Goal: Information Seeking & Learning: Check status

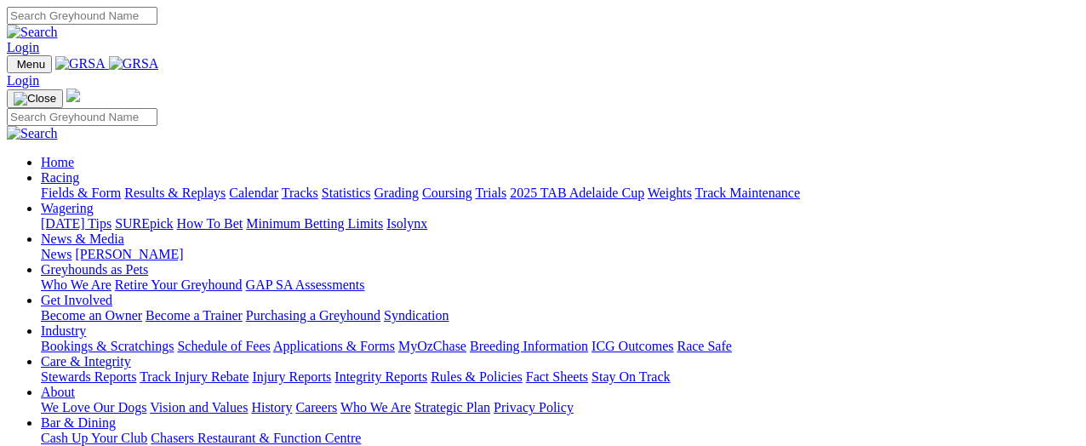
click at [226, 186] on link "Results & Replays" at bounding box center [174, 193] width 101 height 14
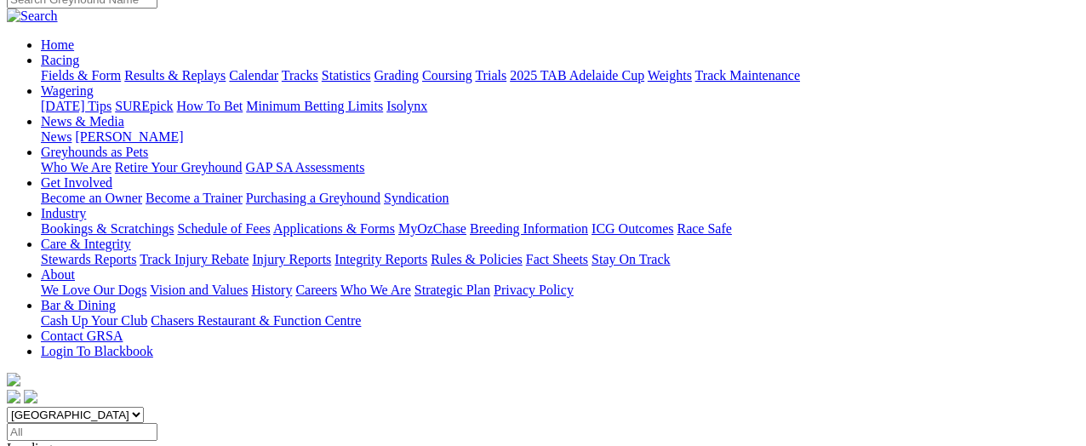
scroll to position [170, 0]
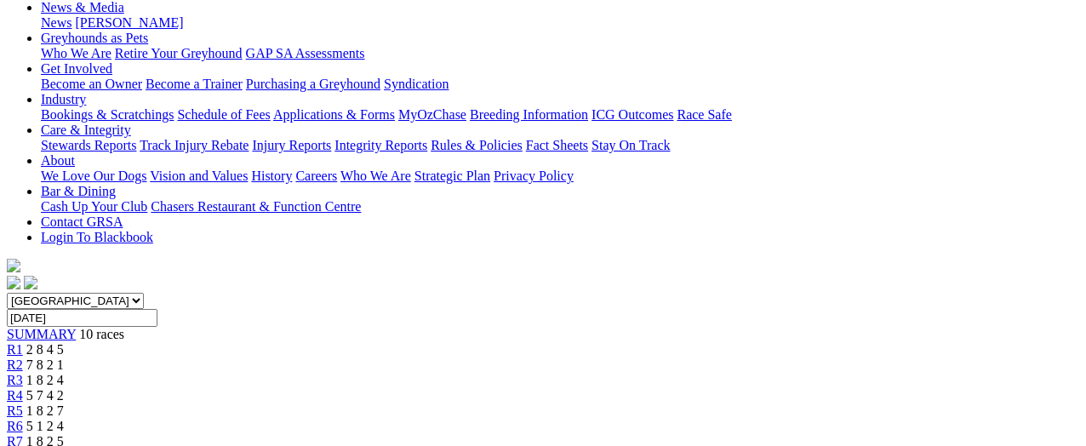
scroll to position [255, 0]
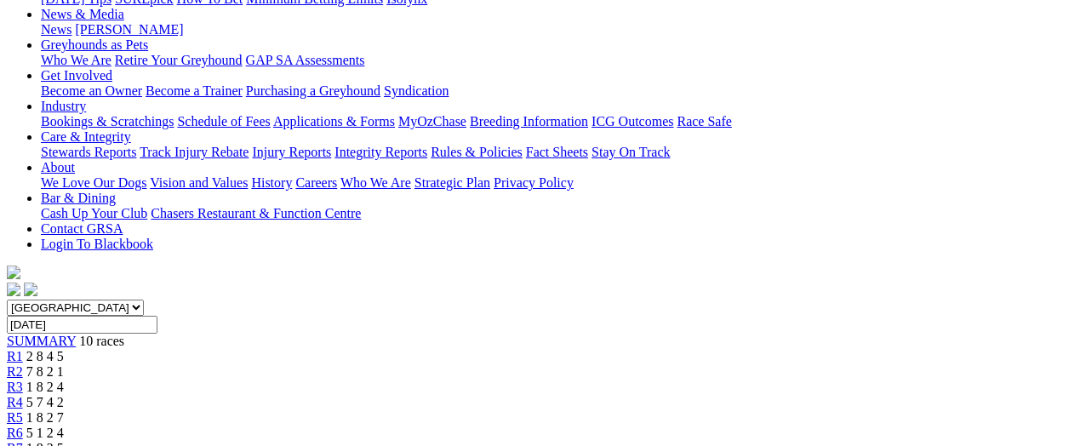
click at [314, 364] on div "R2 7 8 2 1" at bounding box center [543, 371] width 1073 height 15
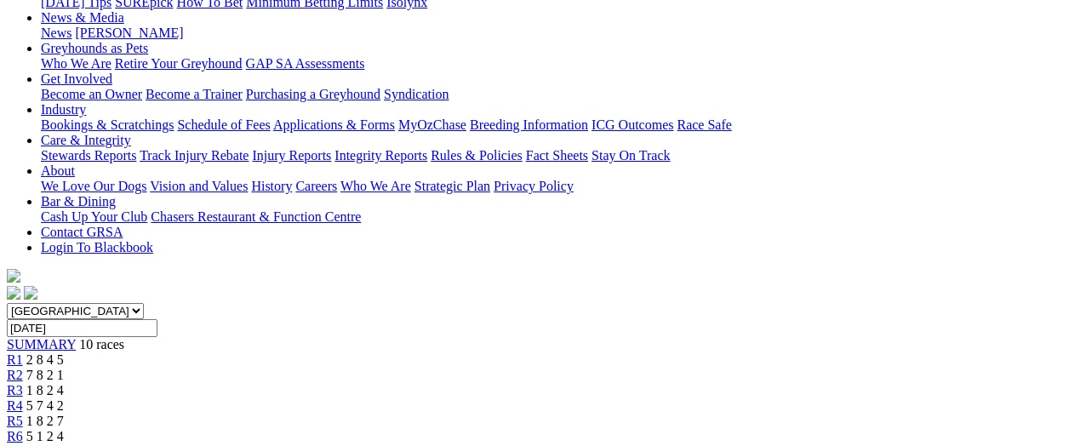
scroll to position [170, 0]
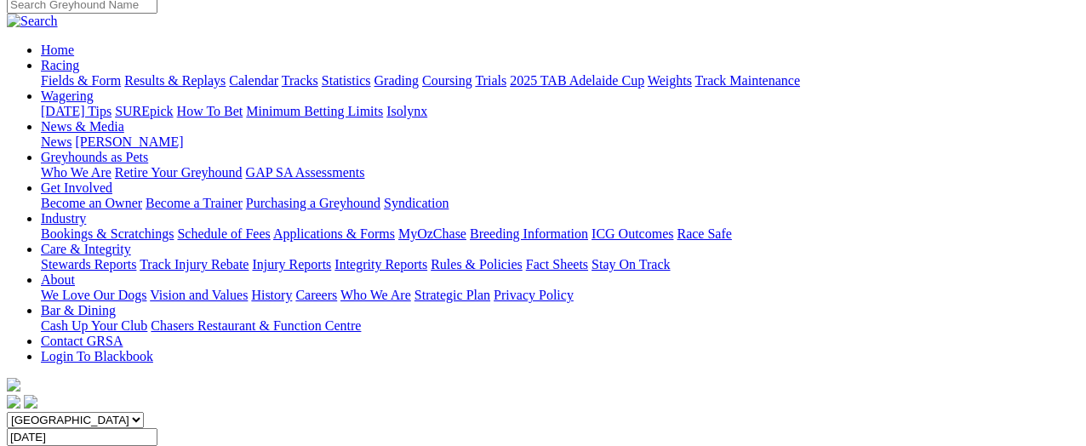
scroll to position [85, 0]
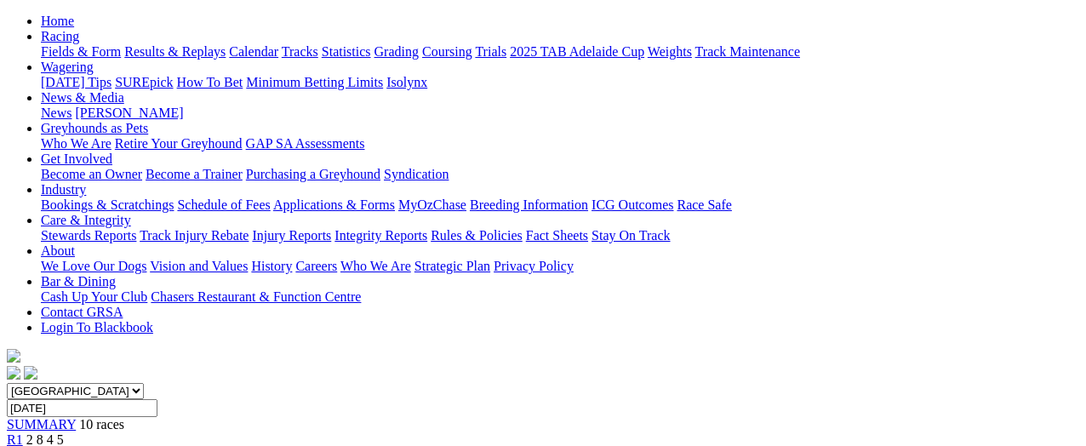
scroll to position [170, 0]
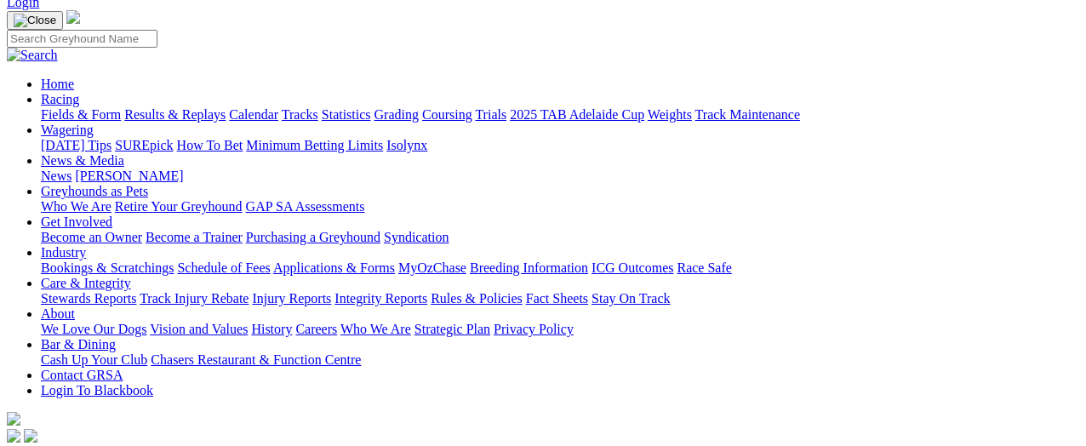
scroll to position [85, 0]
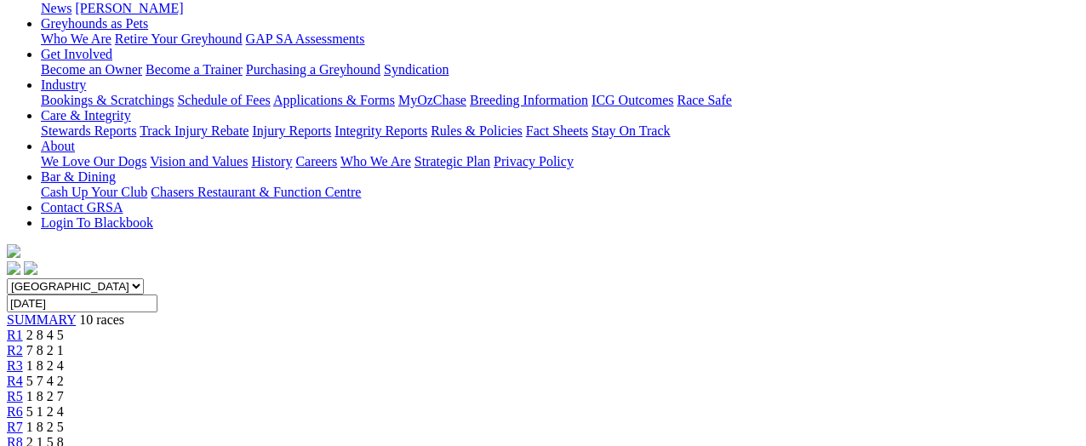
scroll to position [255, 0]
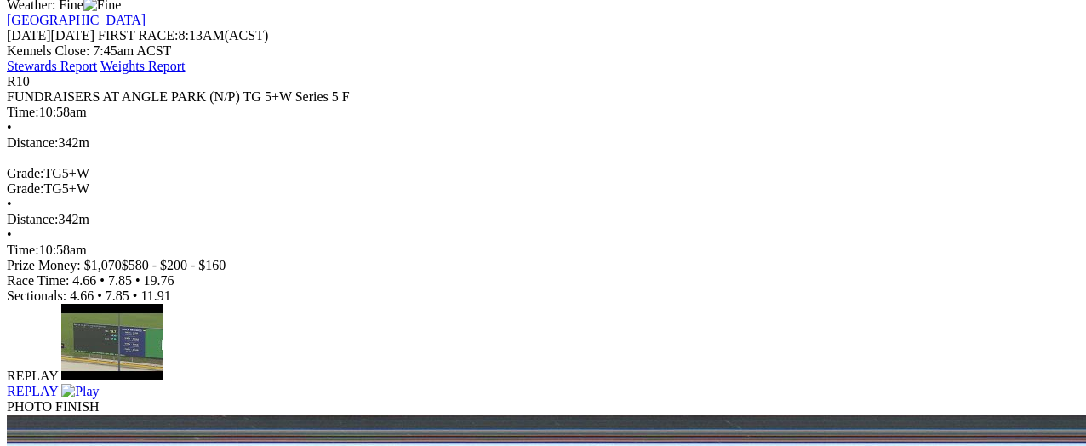
scroll to position [766, 0]
